Goal: Task Accomplishment & Management: Complete application form

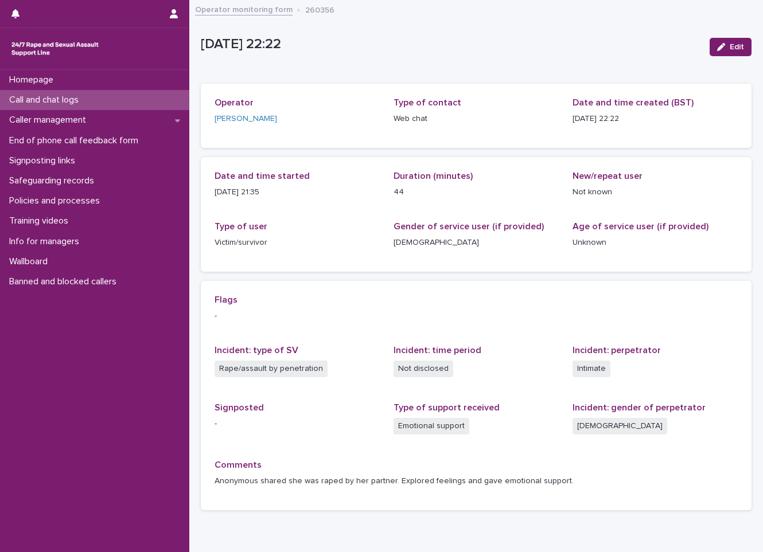
click at [119, 92] on div "Call and chat logs" at bounding box center [94, 100] width 189 height 20
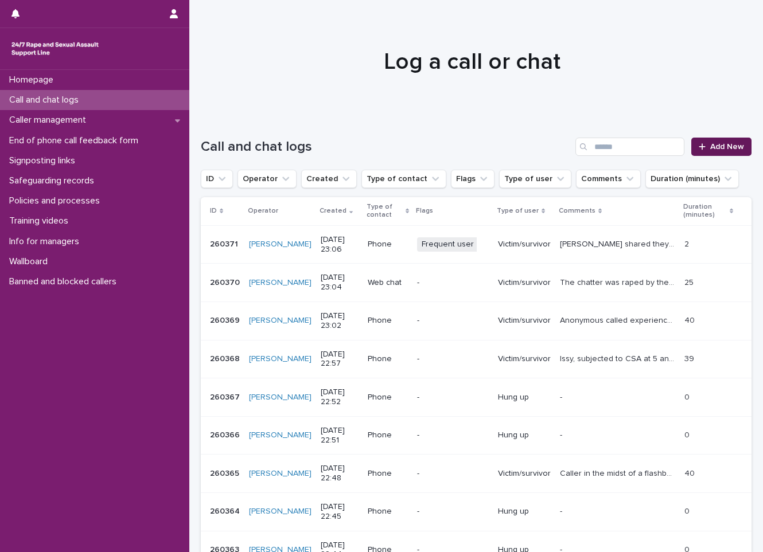
click at [691, 144] on link "Add New" at bounding box center [721, 147] width 60 height 18
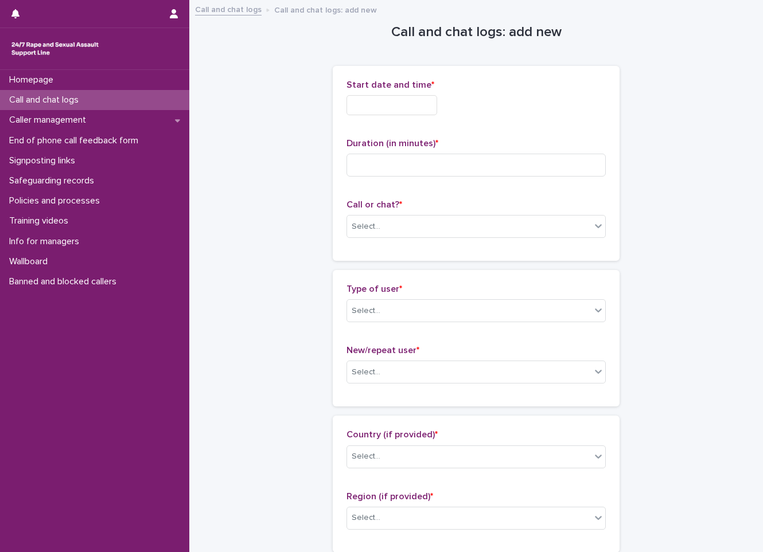
click at [437, 107] on input "text" at bounding box center [392, 105] width 91 height 20
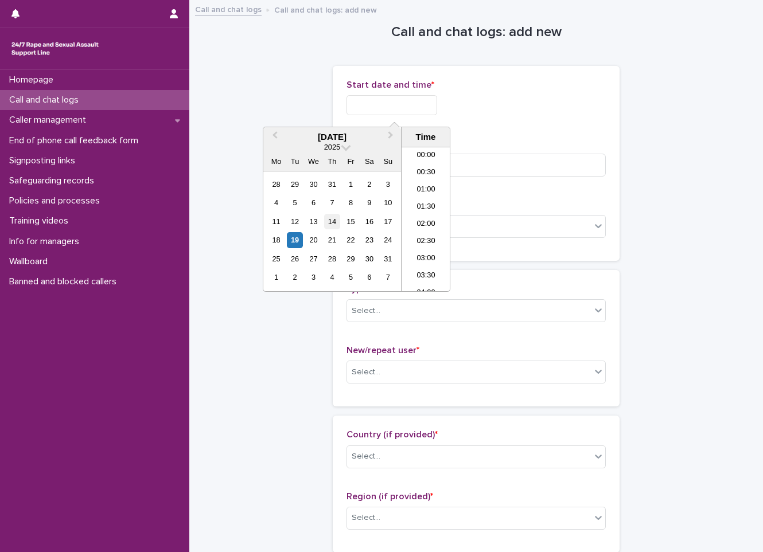
scroll to position [682, 0]
click at [295, 246] on div "19" at bounding box center [294, 239] width 15 height 15
click at [418, 240] on li "22:30" at bounding box center [426, 248] width 49 height 17
click at [431, 98] on input "**********" at bounding box center [392, 105] width 91 height 20
click at [437, 98] on input "**********" at bounding box center [392, 105] width 91 height 20
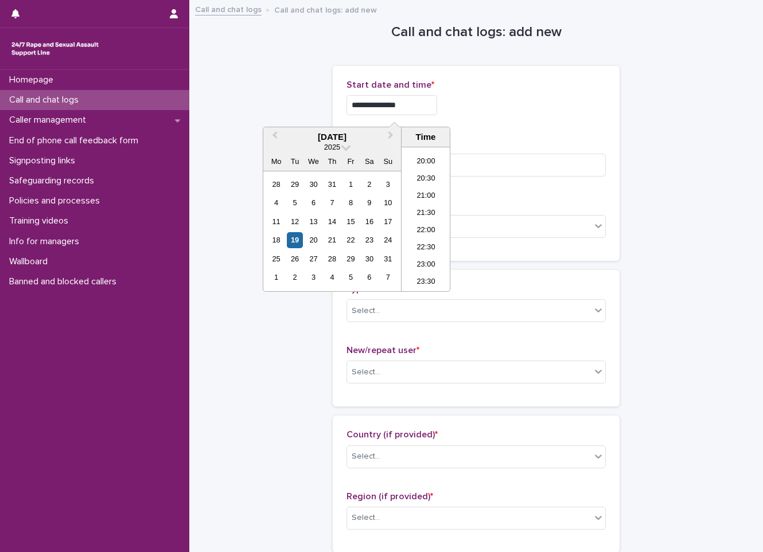
type input "**********"
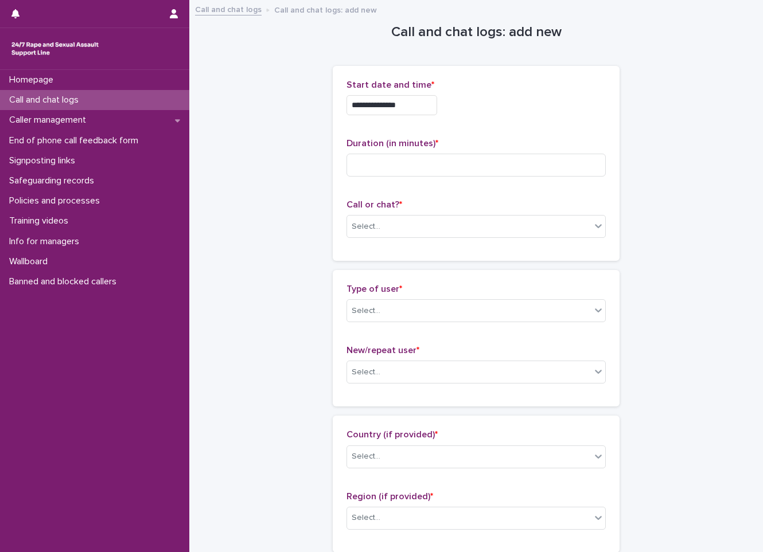
click at [470, 111] on div "**********" at bounding box center [476, 105] width 259 height 20
click at [379, 234] on div "Select..." at bounding box center [469, 226] width 244 height 19
click at [365, 267] on div "Web chat" at bounding box center [472, 269] width 258 height 20
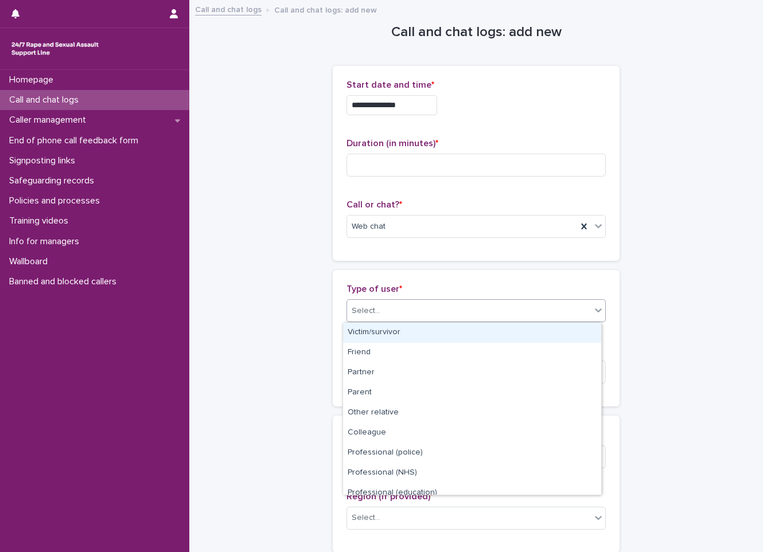
click at [386, 314] on div "Select..." at bounding box center [469, 311] width 244 height 19
click at [380, 334] on div "Victim/survivor" at bounding box center [472, 333] width 258 height 20
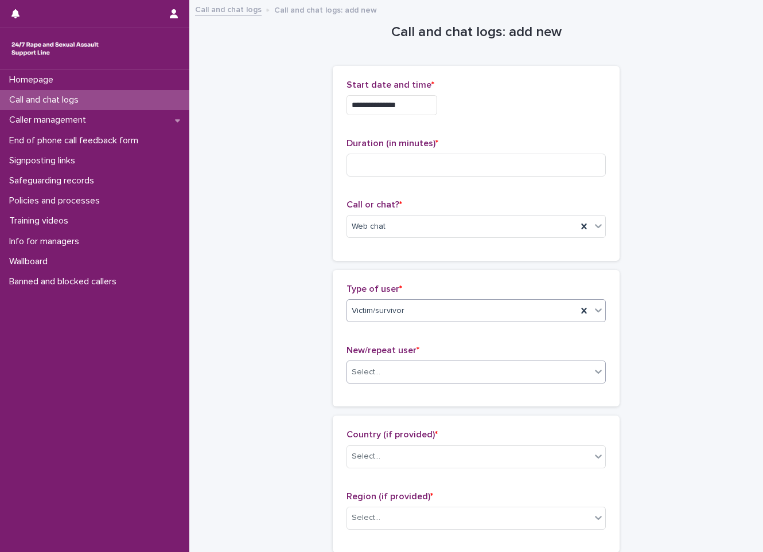
click at [368, 369] on div "Select..." at bounding box center [366, 373] width 29 height 12
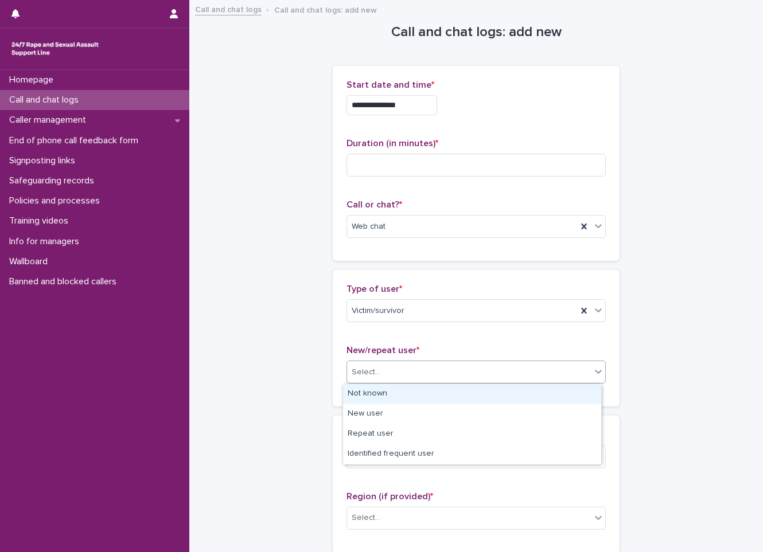
click at [386, 392] on div "Not known" at bounding box center [472, 394] width 258 height 20
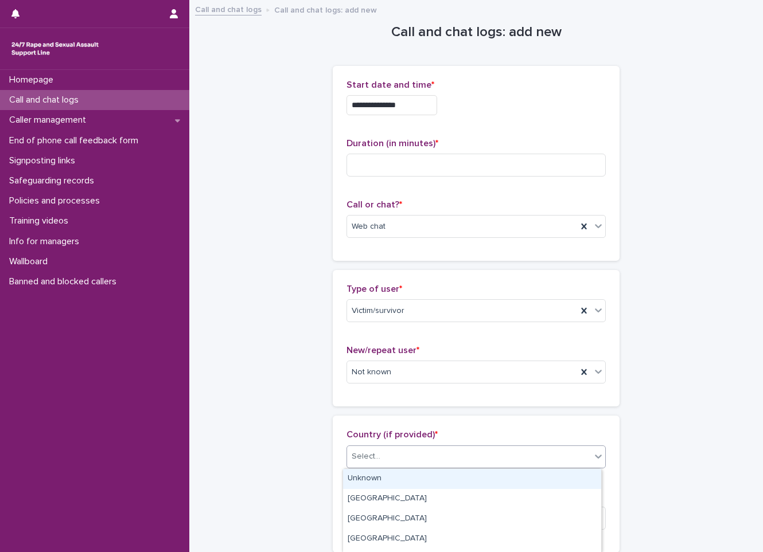
click at [371, 452] on div "Select..." at bounding box center [366, 457] width 29 height 12
click at [360, 481] on div "Unknown" at bounding box center [472, 479] width 258 height 20
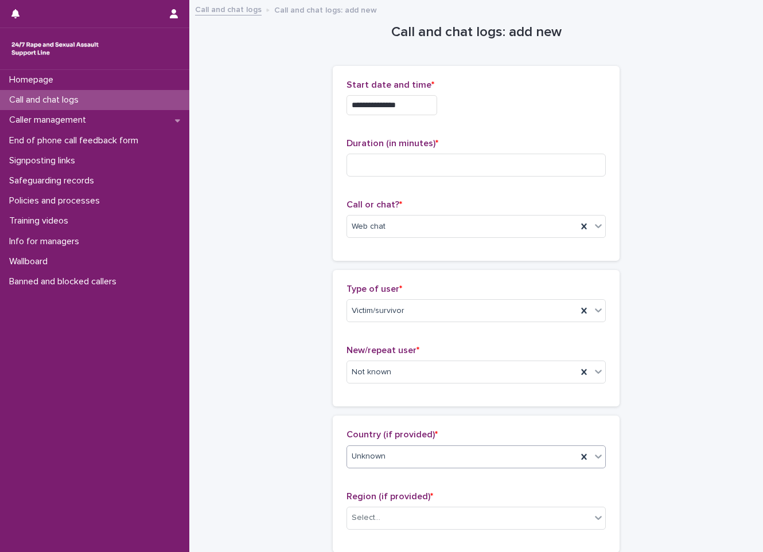
scroll to position [229, 0]
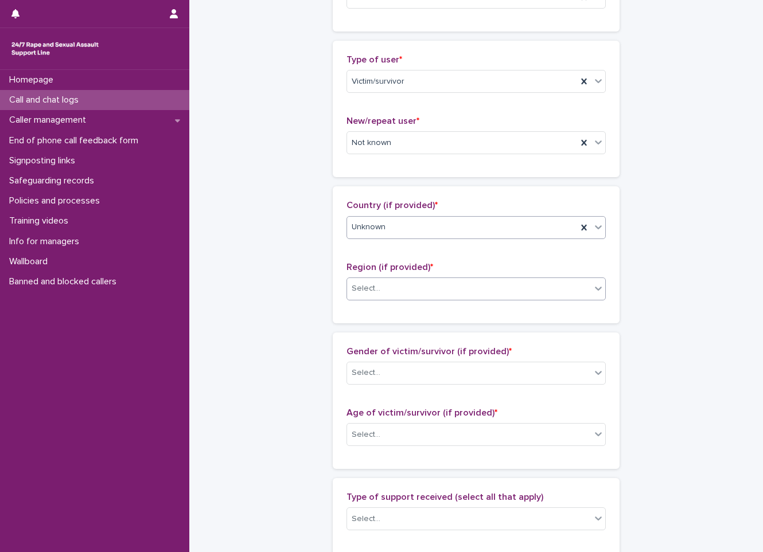
click at [443, 284] on div "Select..." at bounding box center [469, 288] width 244 height 19
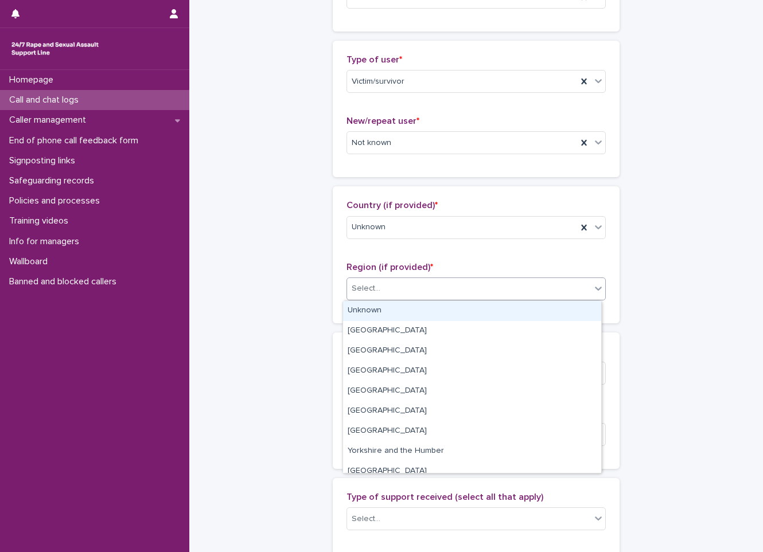
click at [426, 310] on div "Unknown" at bounding box center [472, 311] width 258 height 20
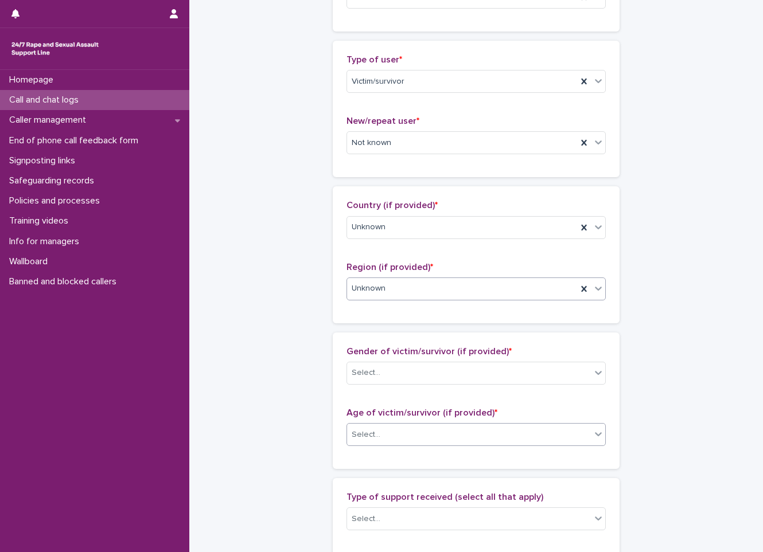
click at [398, 426] on div "Select..." at bounding box center [469, 435] width 244 height 19
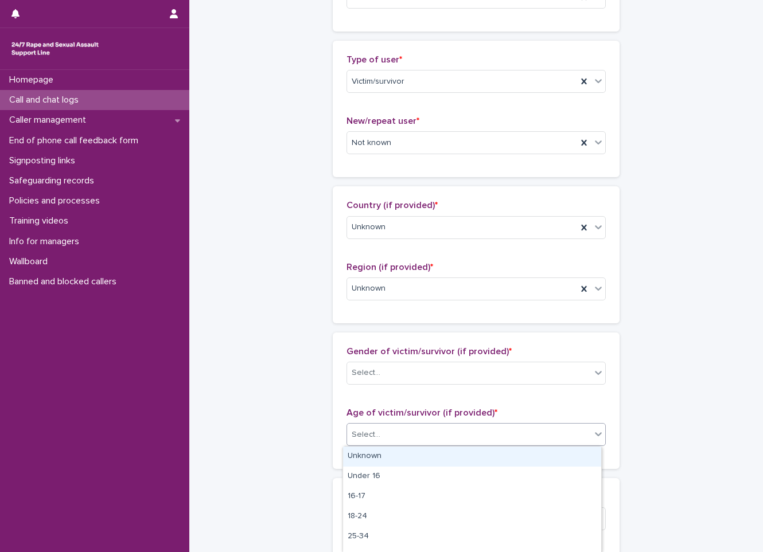
click at [371, 456] on div "Unknown" at bounding box center [472, 457] width 258 height 20
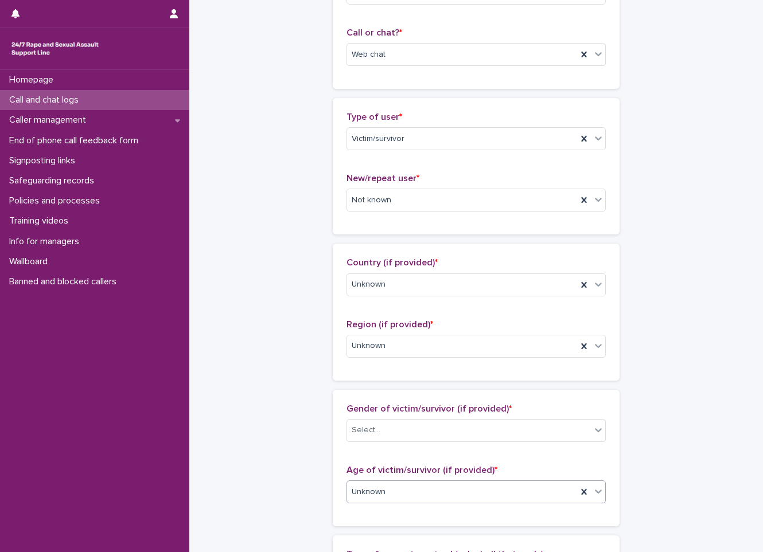
scroll to position [0, 0]
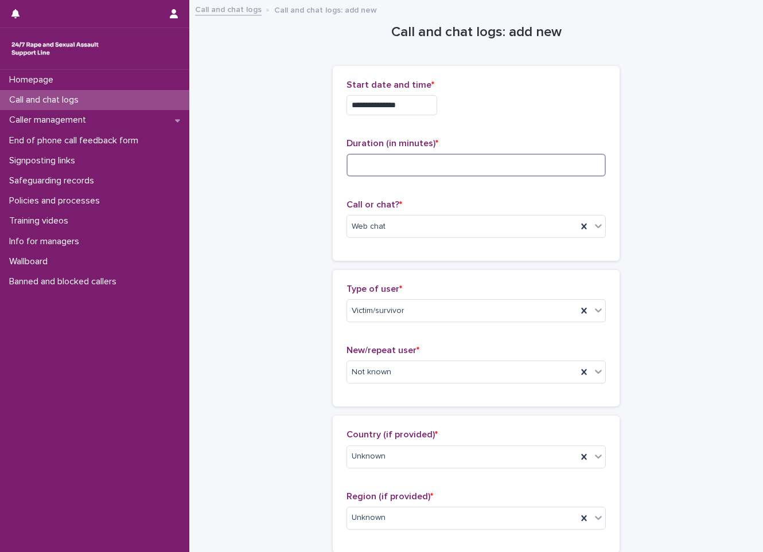
click at [484, 162] on input at bounding box center [476, 165] width 259 height 23
type input "**"
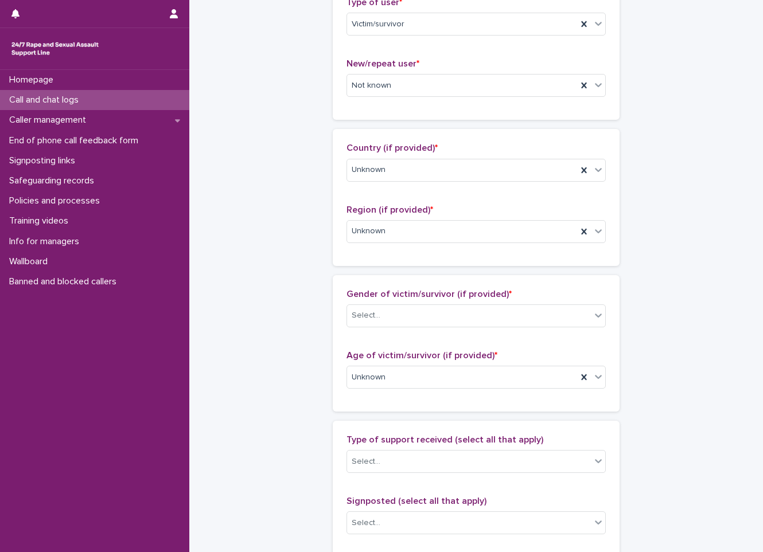
scroll to position [344, 0]
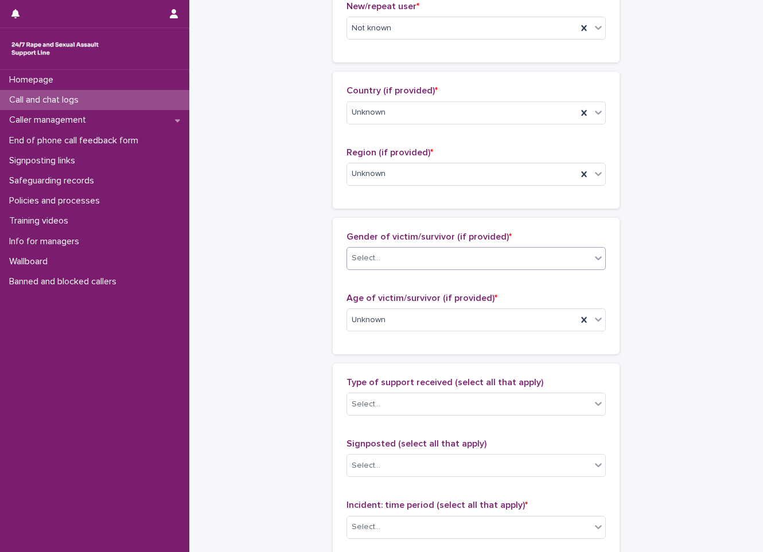
click at [410, 258] on div "Select..." at bounding box center [469, 258] width 244 height 19
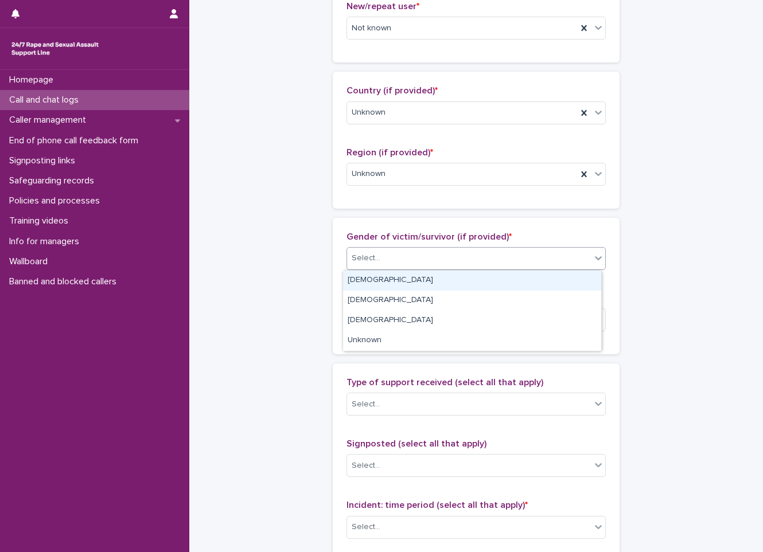
click at [389, 276] on div "[DEMOGRAPHIC_DATA]" at bounding box center [472, 281] width 258 height 20
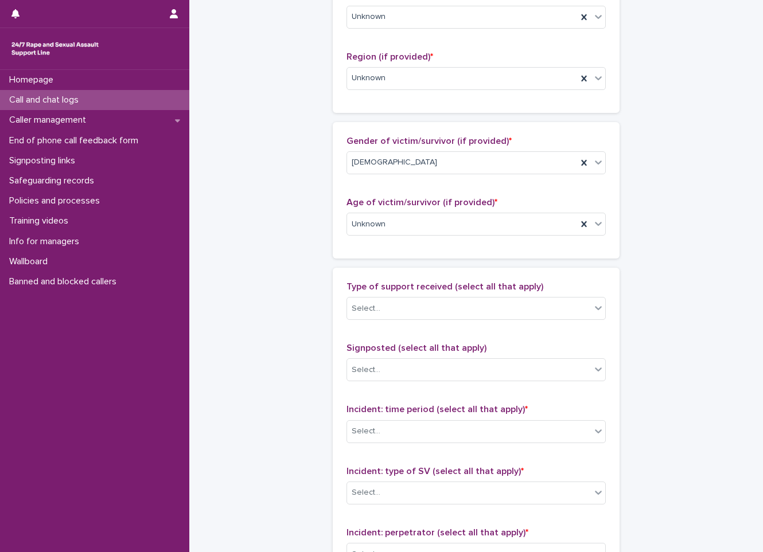
scroll to position [459, 0]
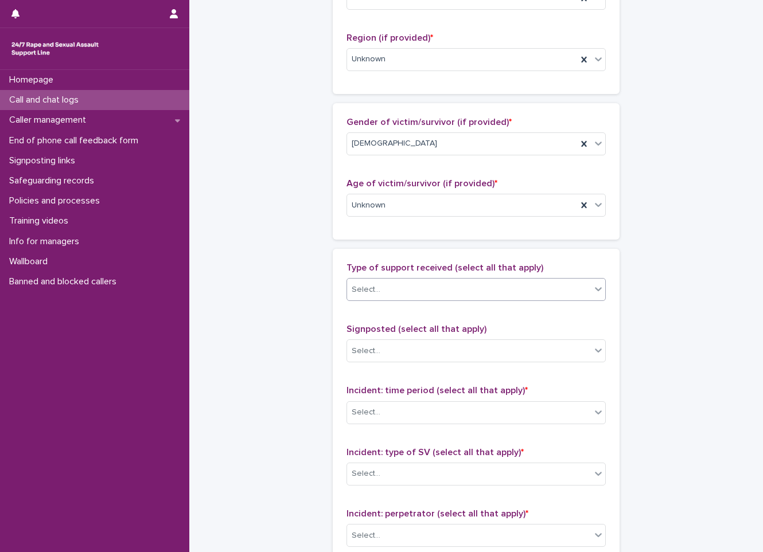
click at [418, 281] on div "Select..." at bounding box center [469, 290] width 244 height 19
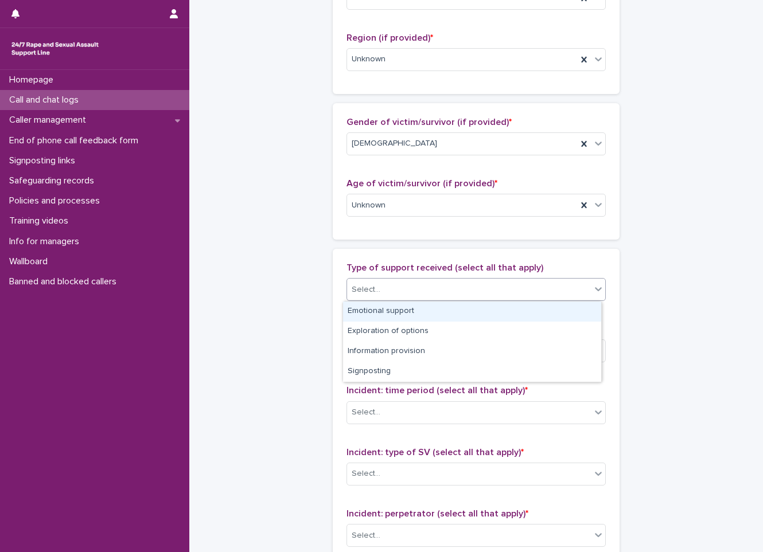
click at [414, 309] on div "Emotional support" at bounding box center [472, 312] width 258 height 20
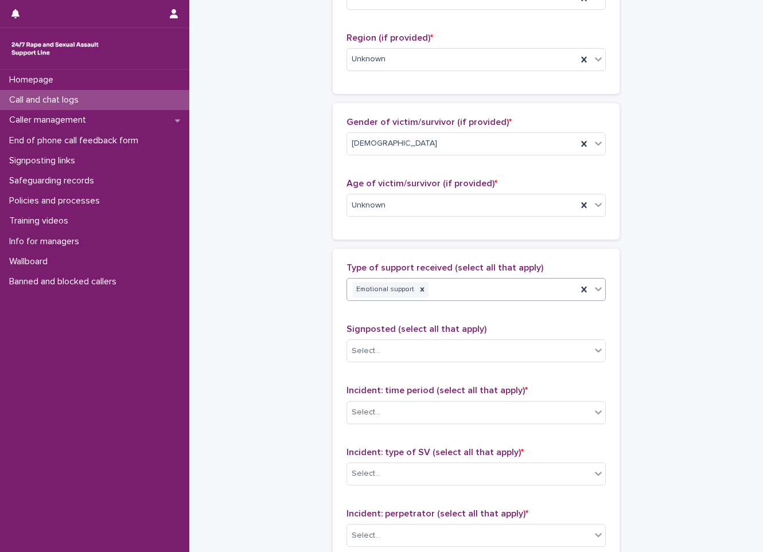
click at [523, 287] on div "Emotional support" at bounding box center [462, 290] width 230 height 20
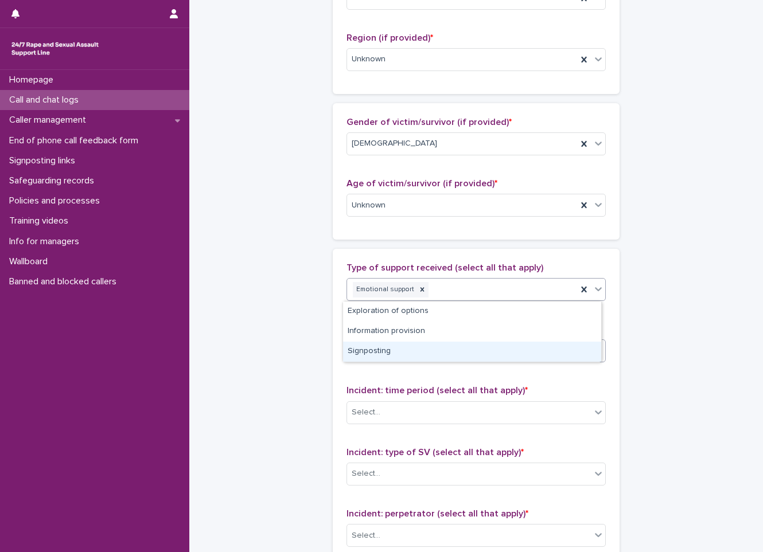
click at [446, 347] on div "Signposting" at bounding box center [472, 352] width 258 height 20
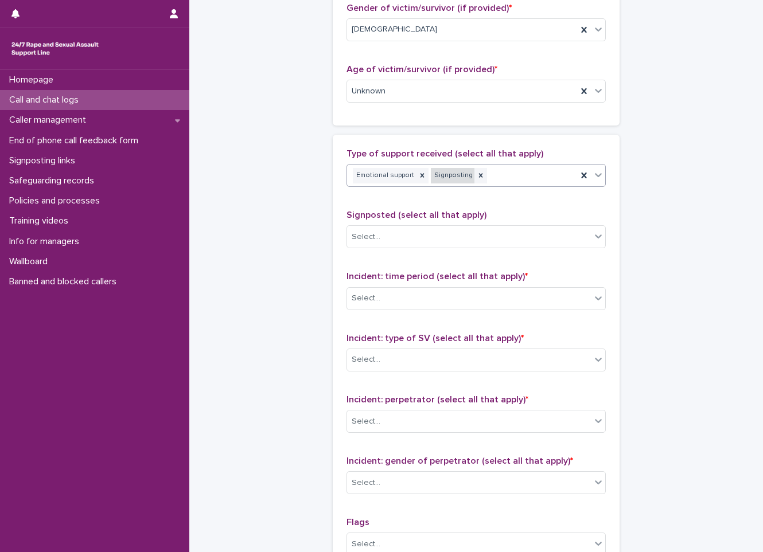
scroll to position [574, 0]
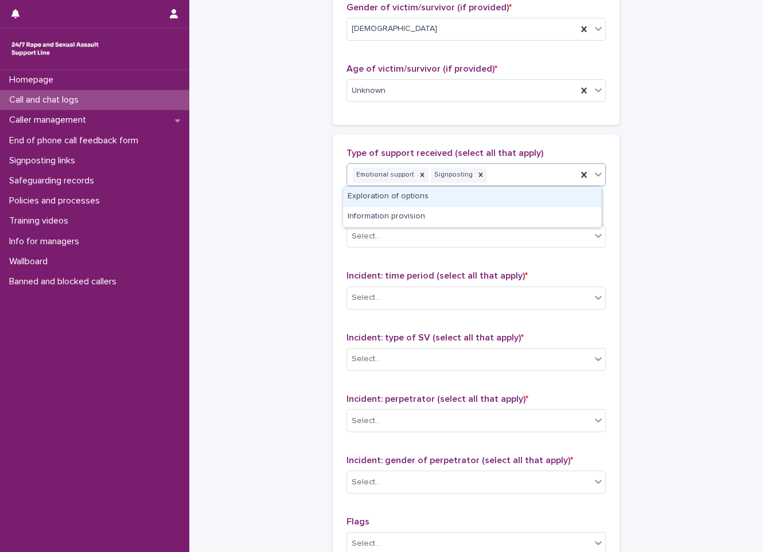
click at [509, 181] on div "Emotional support Signposting" at bounding box center [462, 175] width 230 height 20
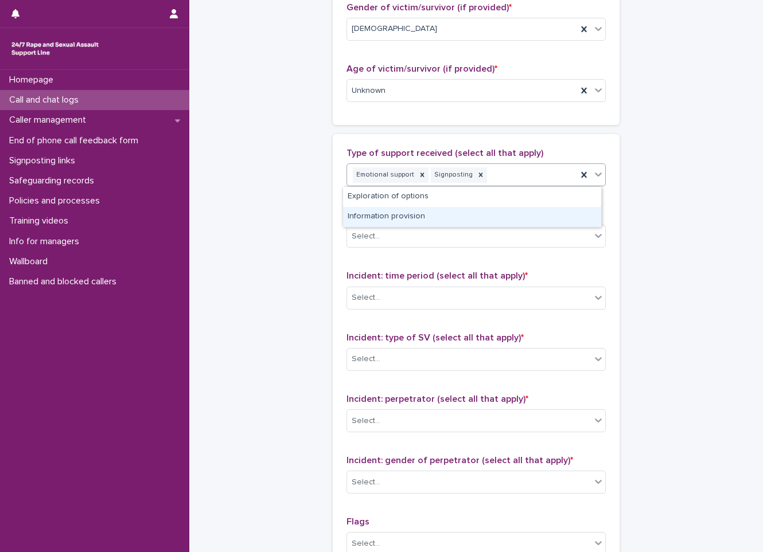
click at [477, 219] on div "Information provision" at bounding box center [472, 217] width 258 height 20
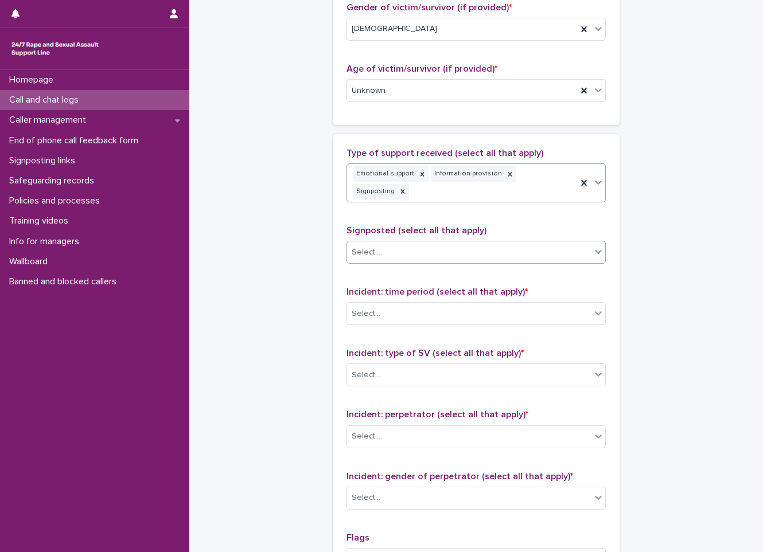
click at [414, 243] on div "Select..." at bounding box center [469, 252] width 244 height 19
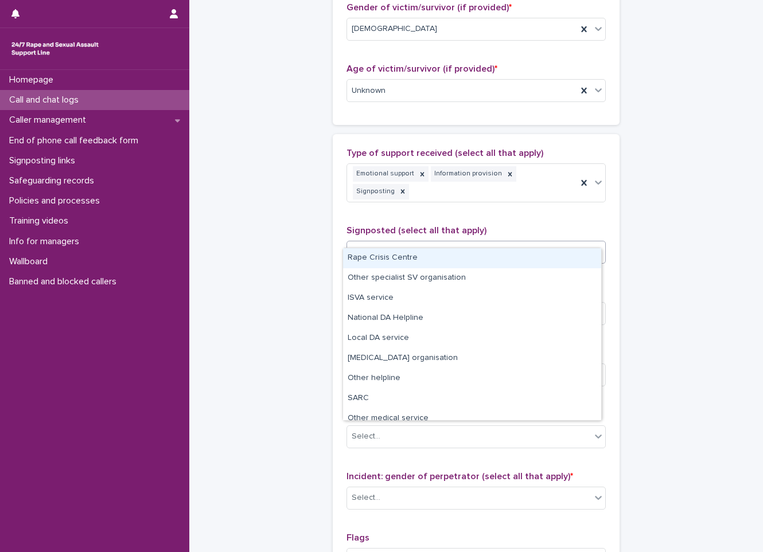
click at [391, 258] on div "Rape Crisis Centre" at bounding box center [472, 258] width 258 height 20
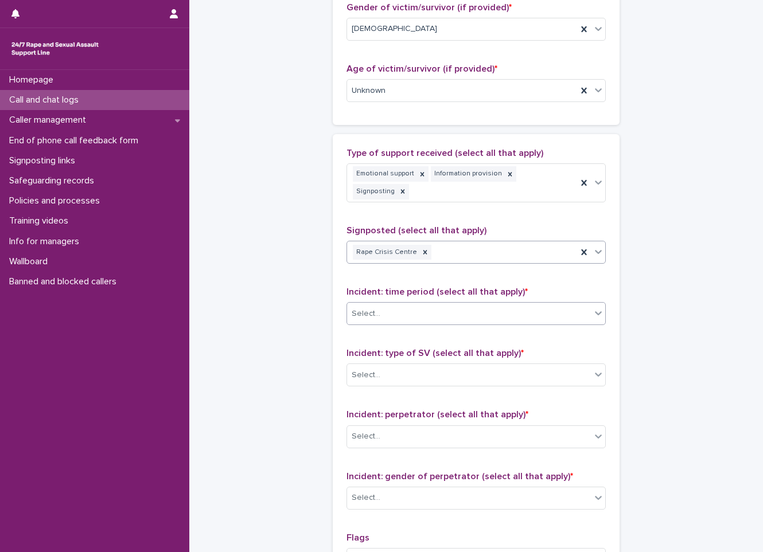
click at [406, 305] on div "Select..." at bounding box center [469, 314] width 244 height 19
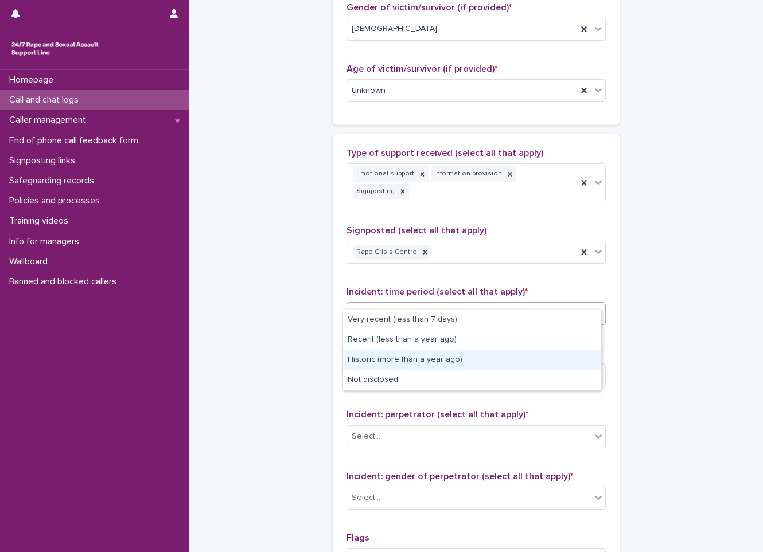
click at [386, 363] on div "Historic (more than a year ago)" at bounding box center [472, 361] width 258 height 20
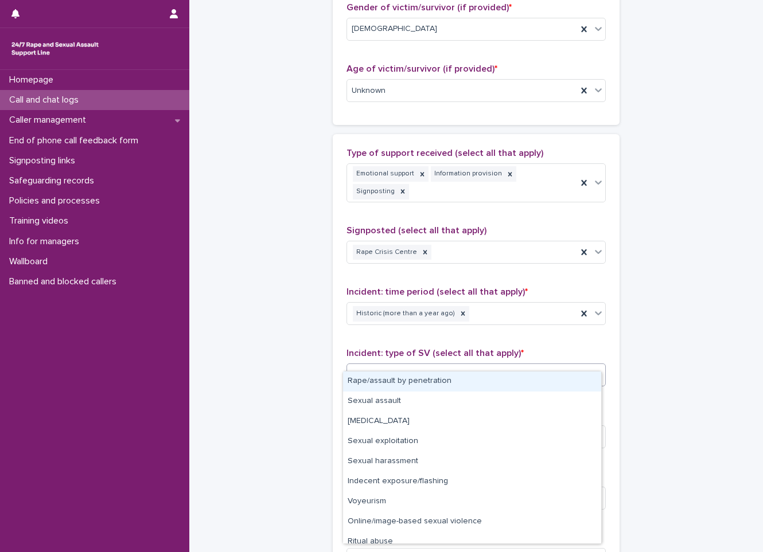
click at [398, 366] on div "Select..." at bounding box center [469, 375] width 244 height 19
click at [394, 384] on div "Rape/assault by penetration" at bounding box center [472, 382] width 258 height 20
click at [470, 367] on div "Rape/assault by penetration" at bounding box center [462, 375] width 230 height 20
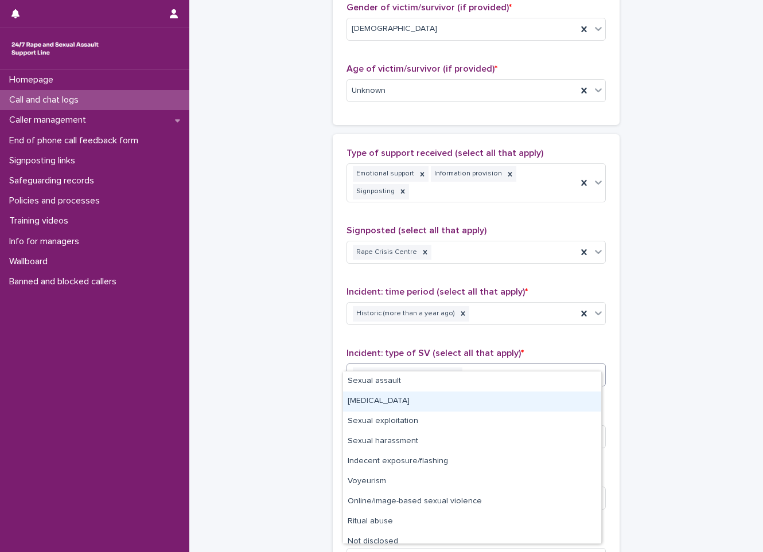
click at [416, 403] on div "[MEDICAL_DATA]" at bounding box center [472, 402] width 258 height 20
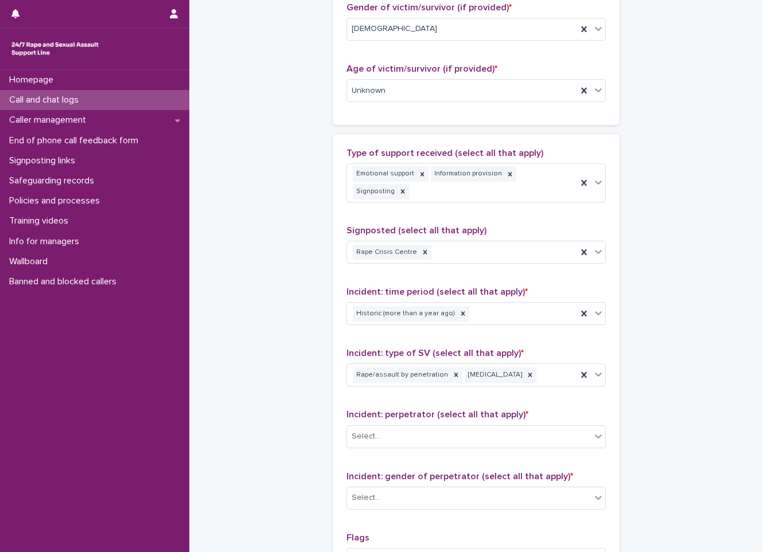
click at [409, 433] on div "Incident: perpetrator (select all that apply) * Select..." at bounding box center [476, 434] width 259 height 48
click at [416, 427] on div "Select..." at bounding box center [469, 436] width 244 height 19
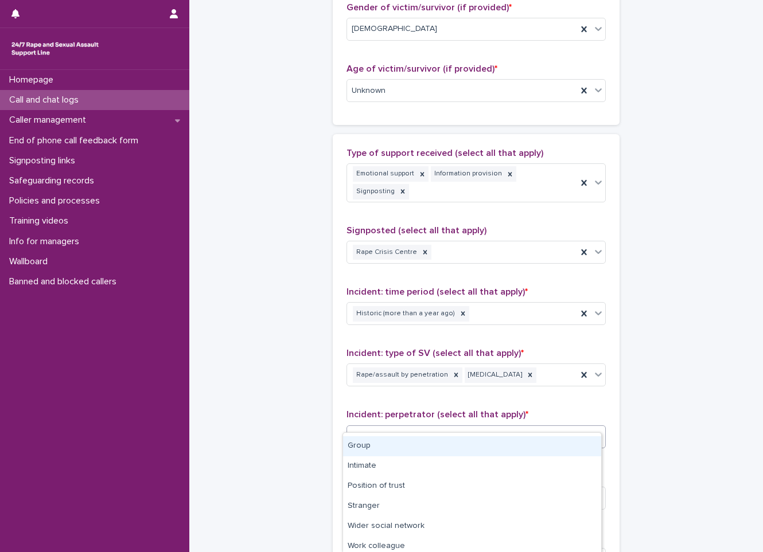
scroll to position [101, 0]
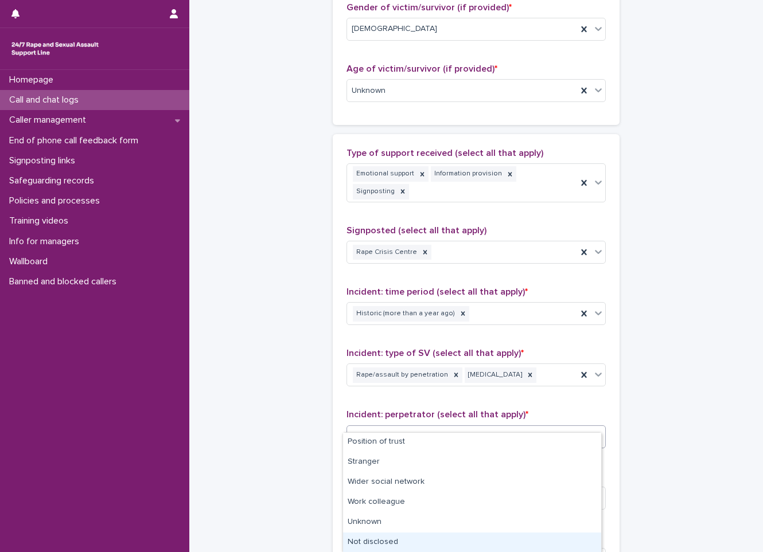
click at [375, 547] on div "Not disclosed" at bounding box center [472, 543] width 258 height 20
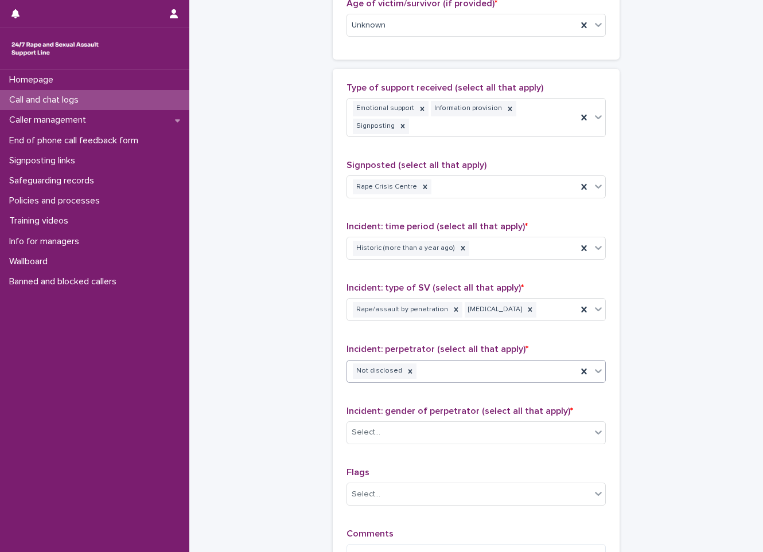
scroll to position [780, 0]
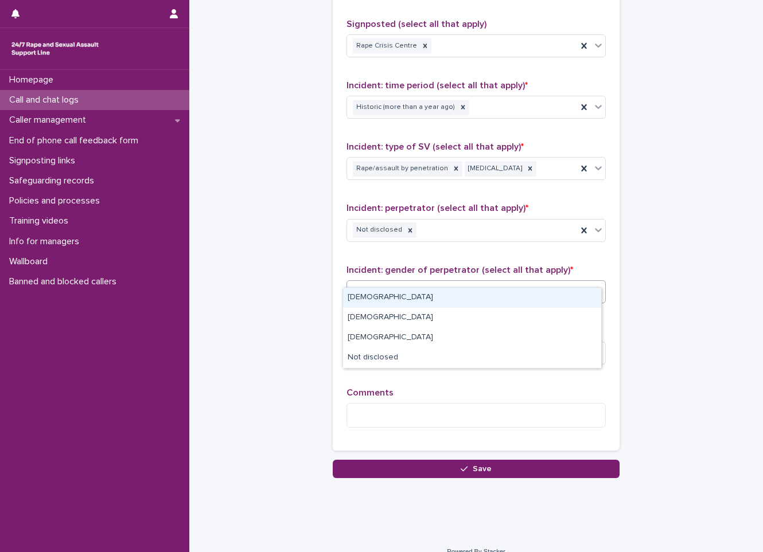
click at [439, 287] on body "**********" at bounding box center [381, 276] width 763 height 552
click at [434, 295] on div "[DEMOGRAPHIC_DATA]" at bounding box center [472, 298] width 258 height 20
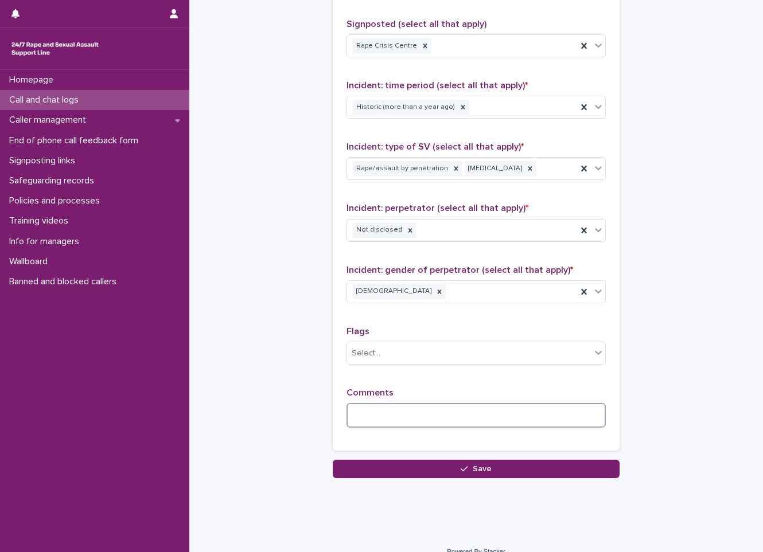
click at [392, 408] on textarea at bounding box center [476, 415] width 259 height 25
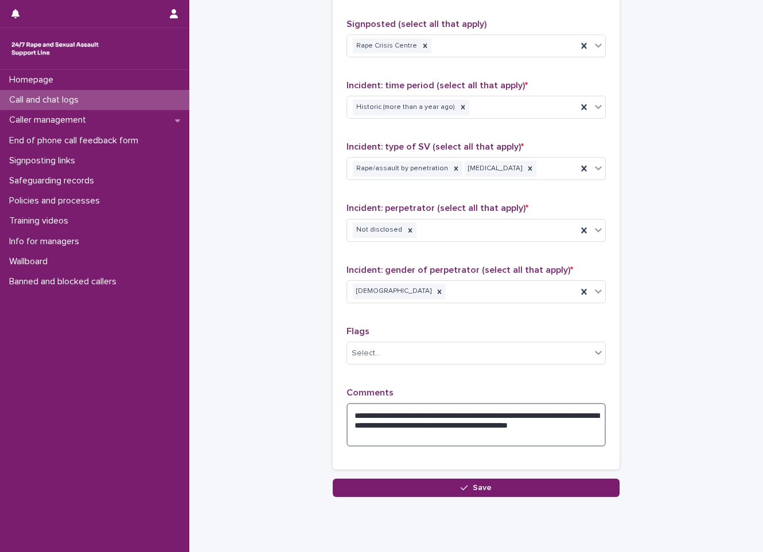
click at [373, 423] on textarea "**********" at bounding box center [476, 425] width 259 height 44
click at [380, 421] on textarea "**********" at bounding box center [476, 425] width 259 height 44
click at [420, 419] on textarea "**********" at bounding box center [476, 425] width 259 height 44
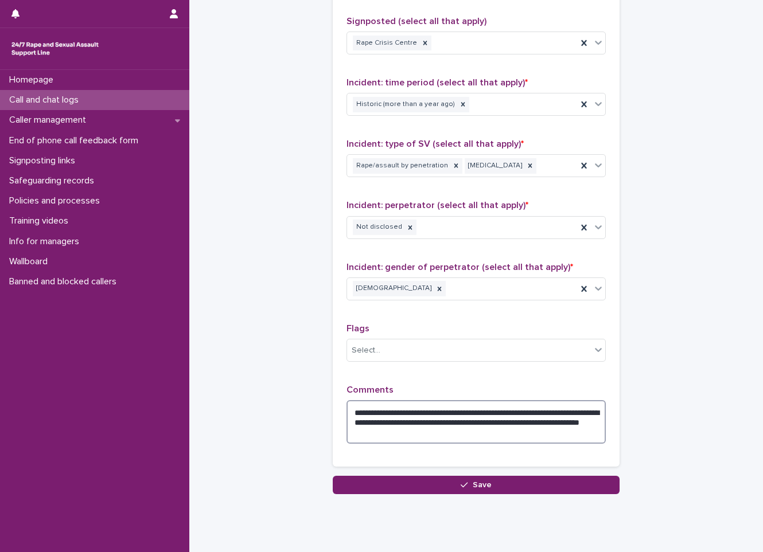
scroll to position [799, 0]
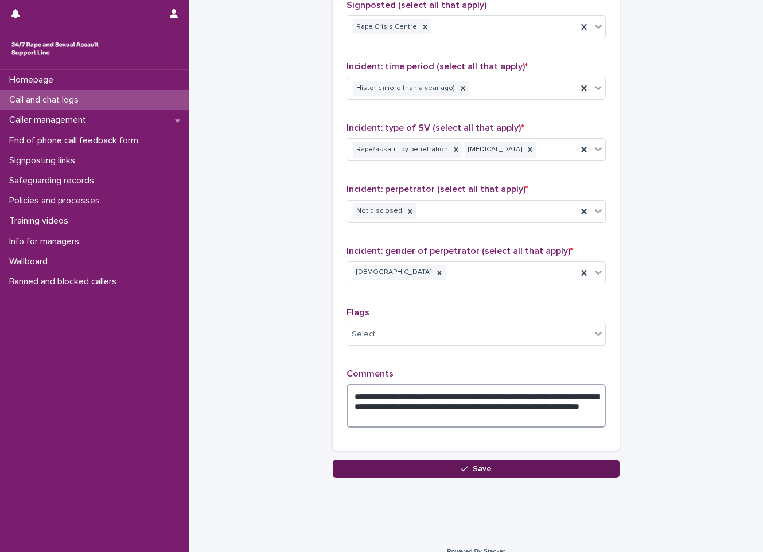
type textarea "**********"
click at [486, 465] on span "Save" at bounding box center [482, 469] width 19 height 8
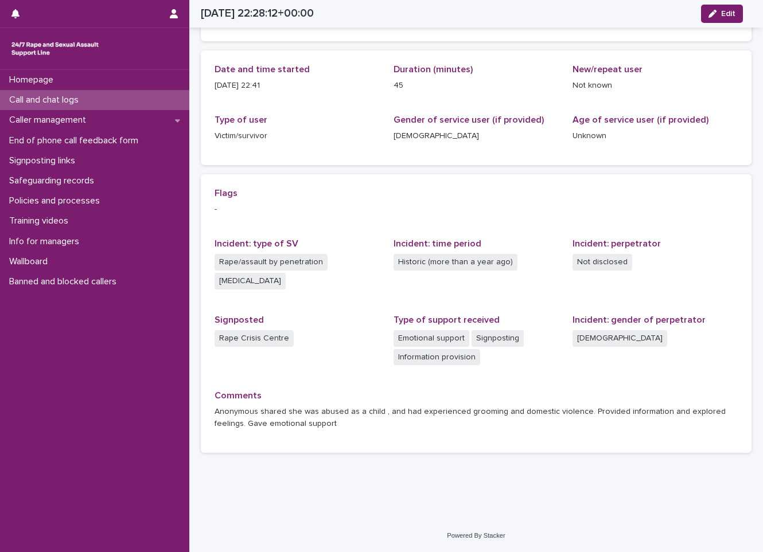
scroll to position [107, 0]
